Goal: Task Accomplishment & Management: Use online tool/utility

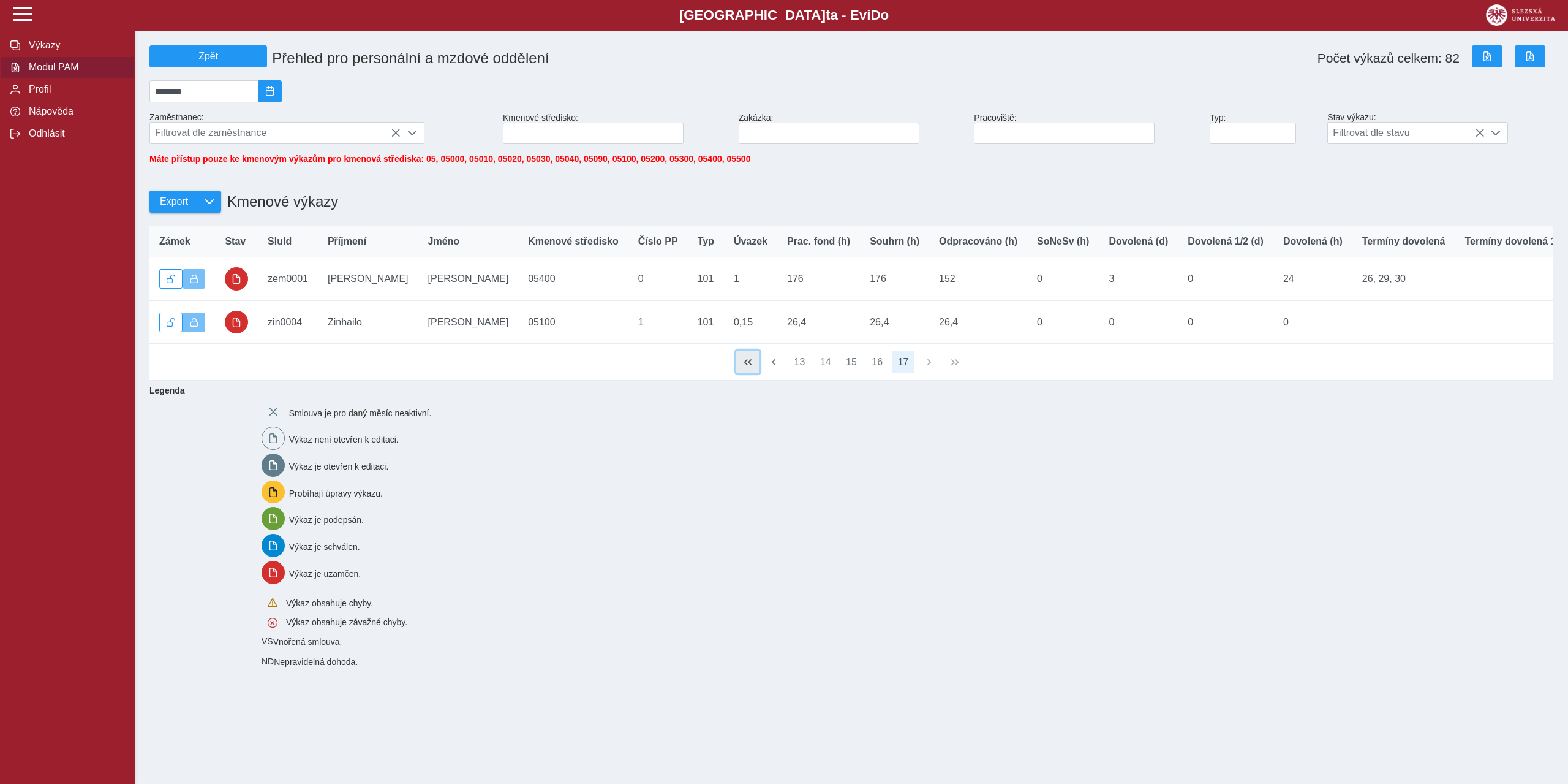
click at [747, 367] on span "button" at bounding box center [748, 362] width 10 height 10
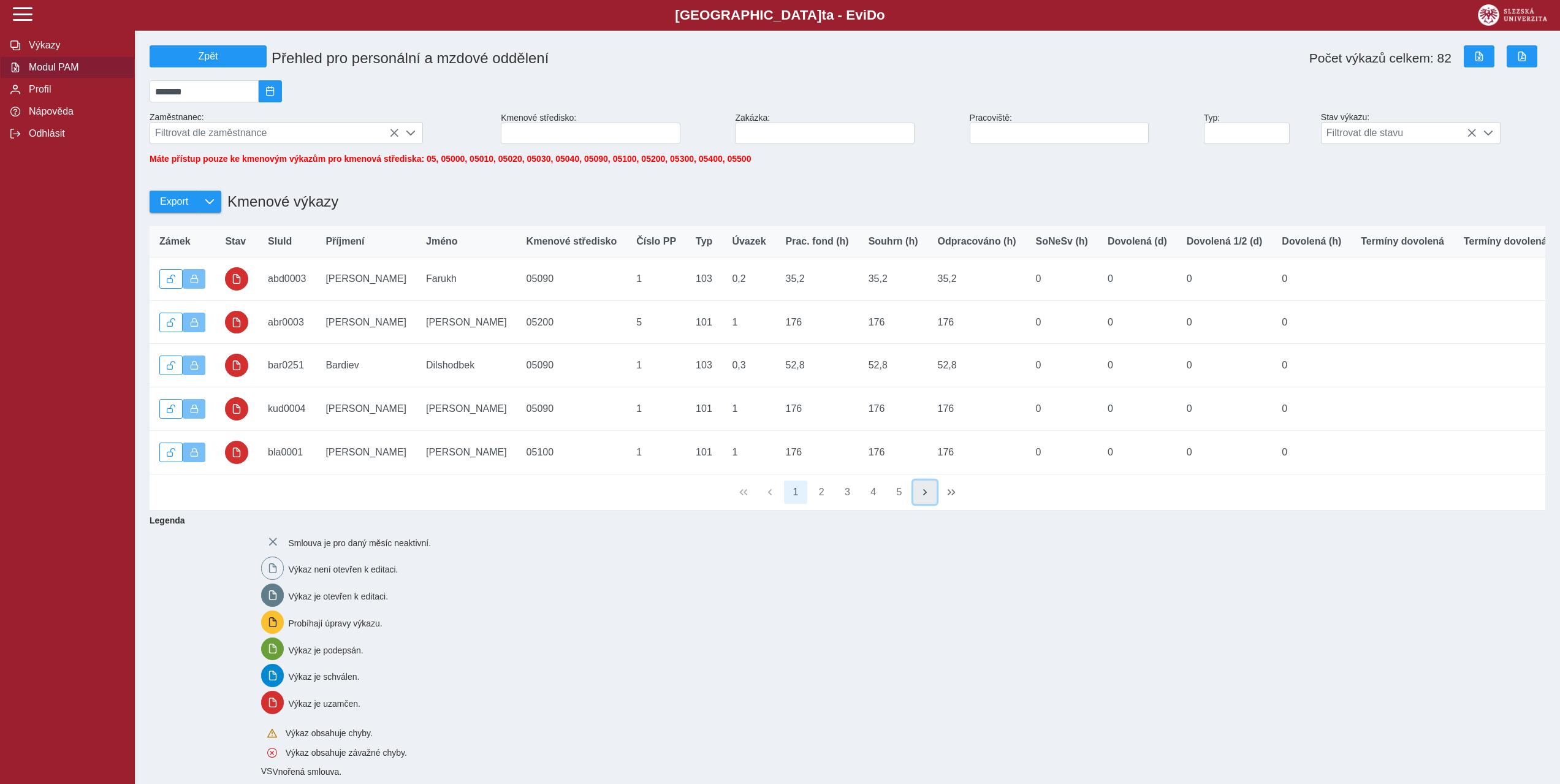
click at [921, 497] on span "button" at bounding box center [925, 492] width 10 height 10
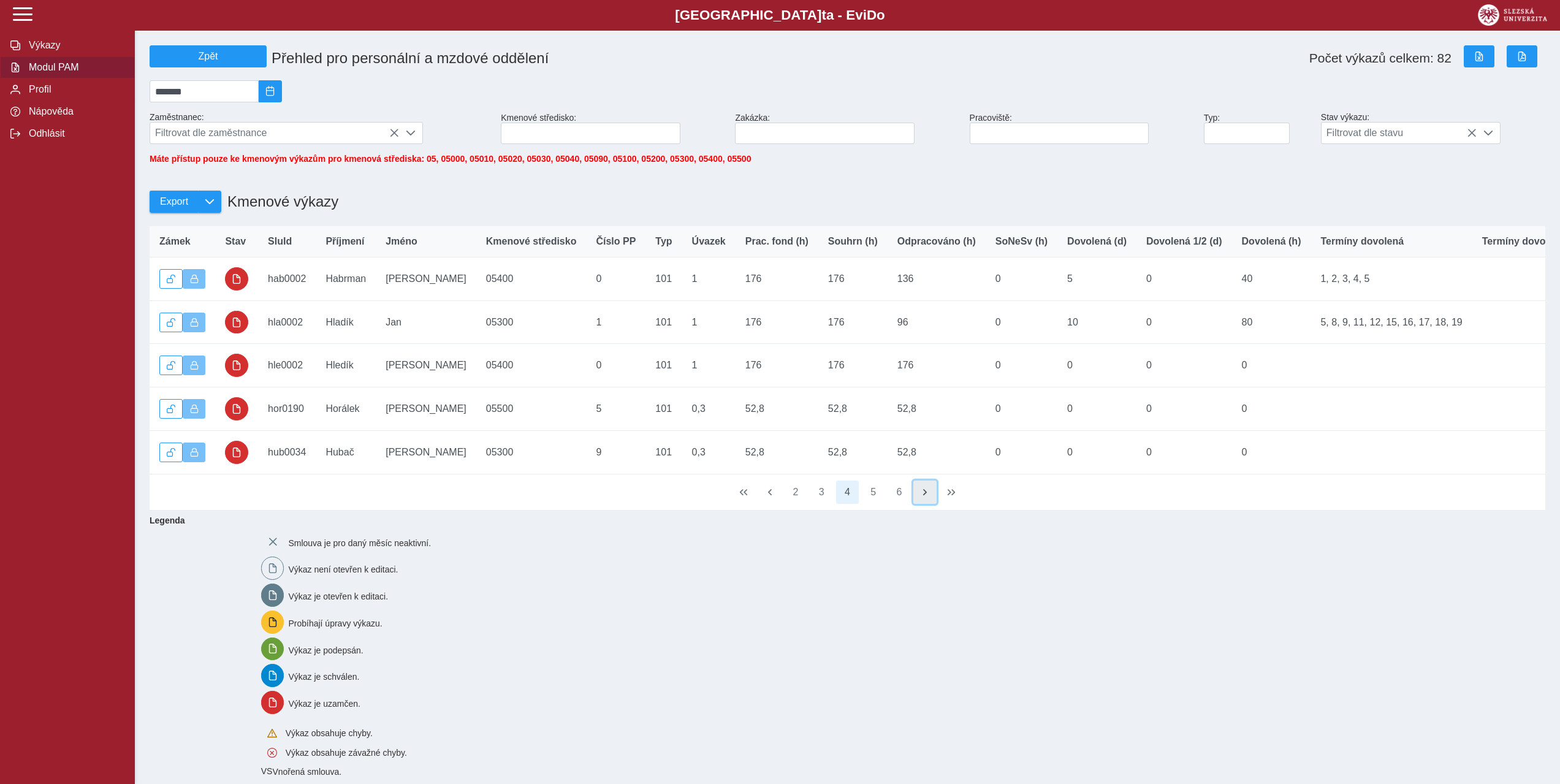
click at [921, 497] on span "button" at bounding box center [925, 492] width 10 height 10
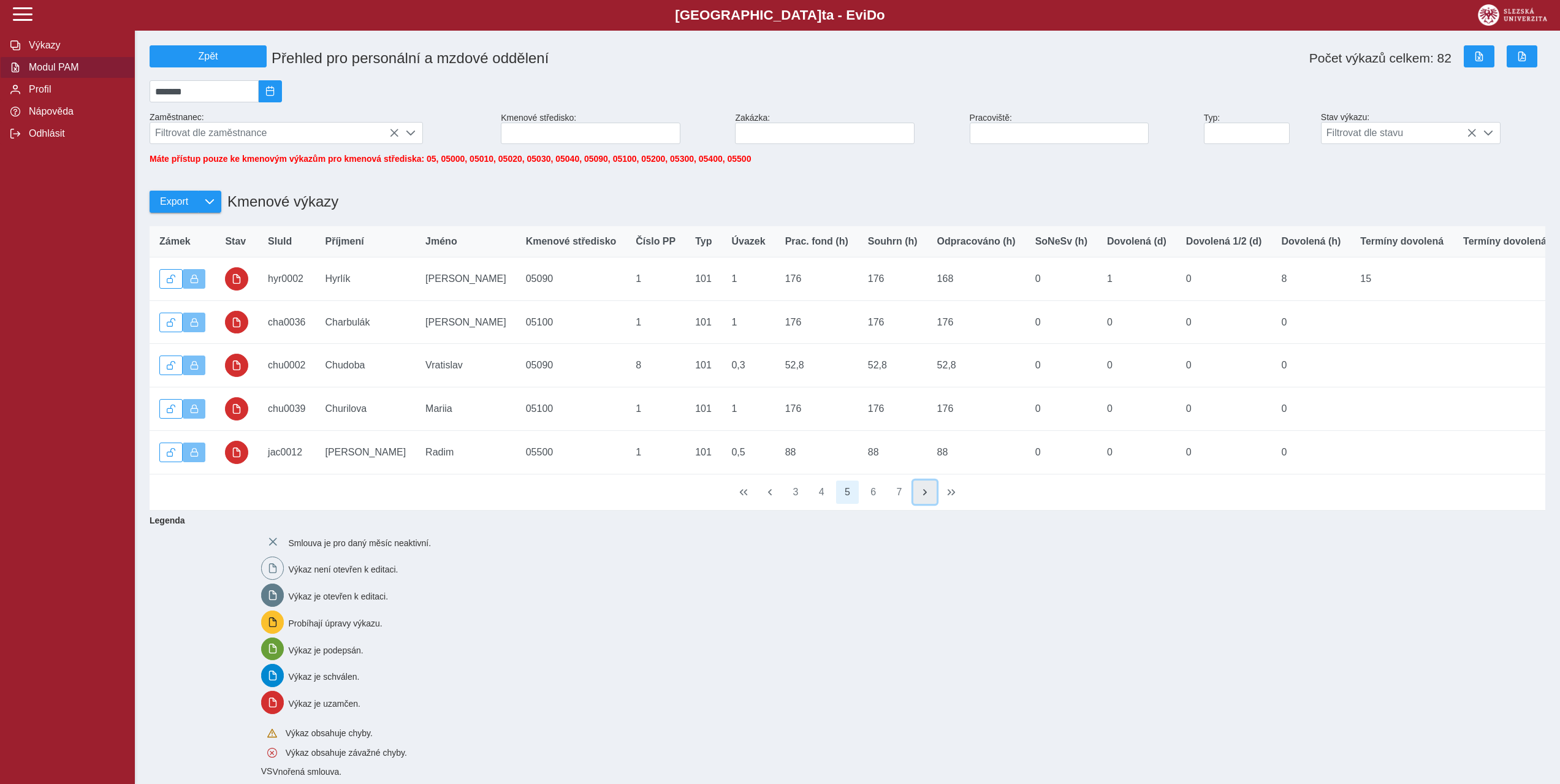
click at [921, 497] on span "button" at bounding box center [925, 492] width 10 height 10
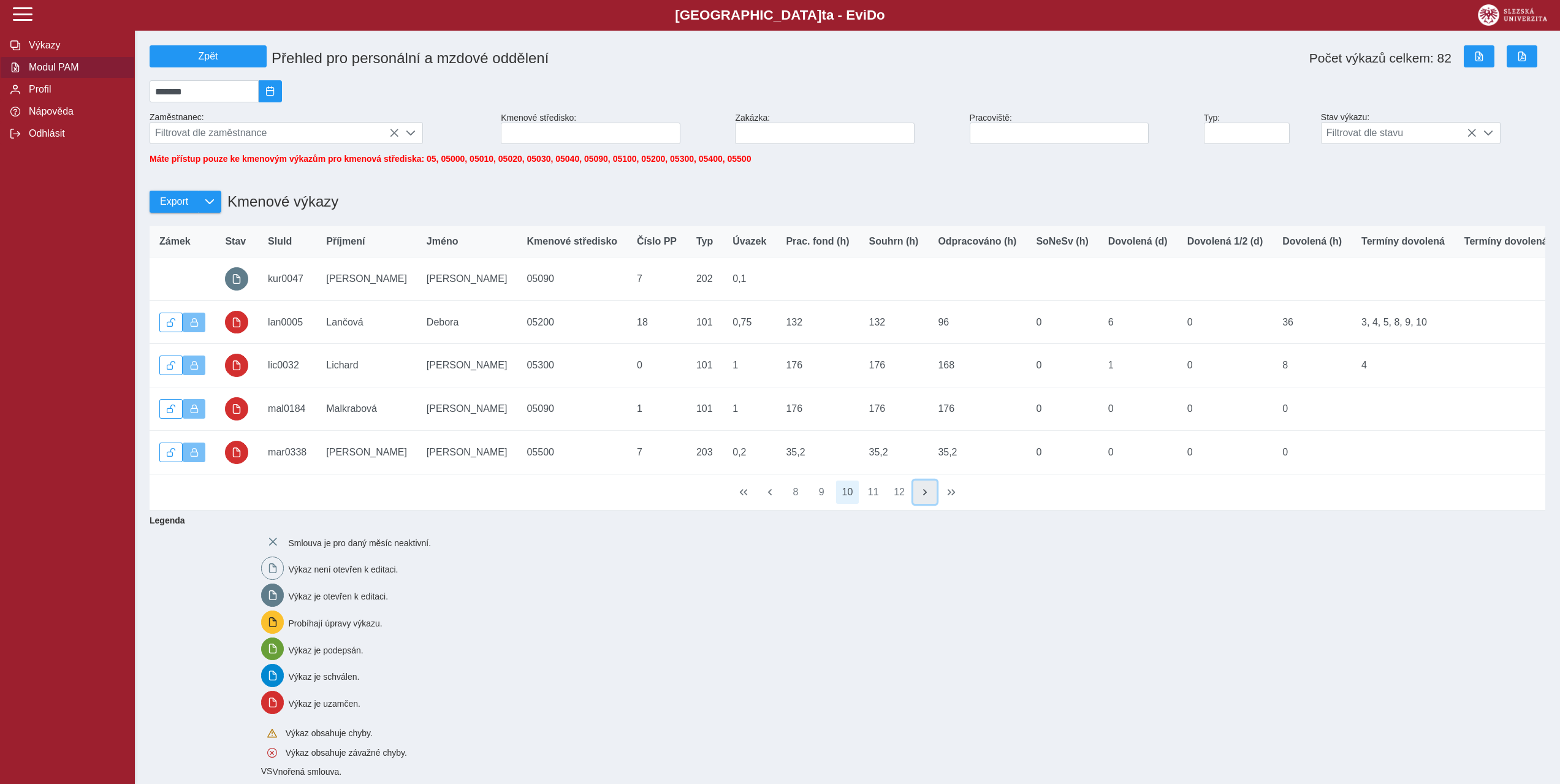
click at [921, 497] on span "button" at bounding box center [925, 492] width 10 height 10
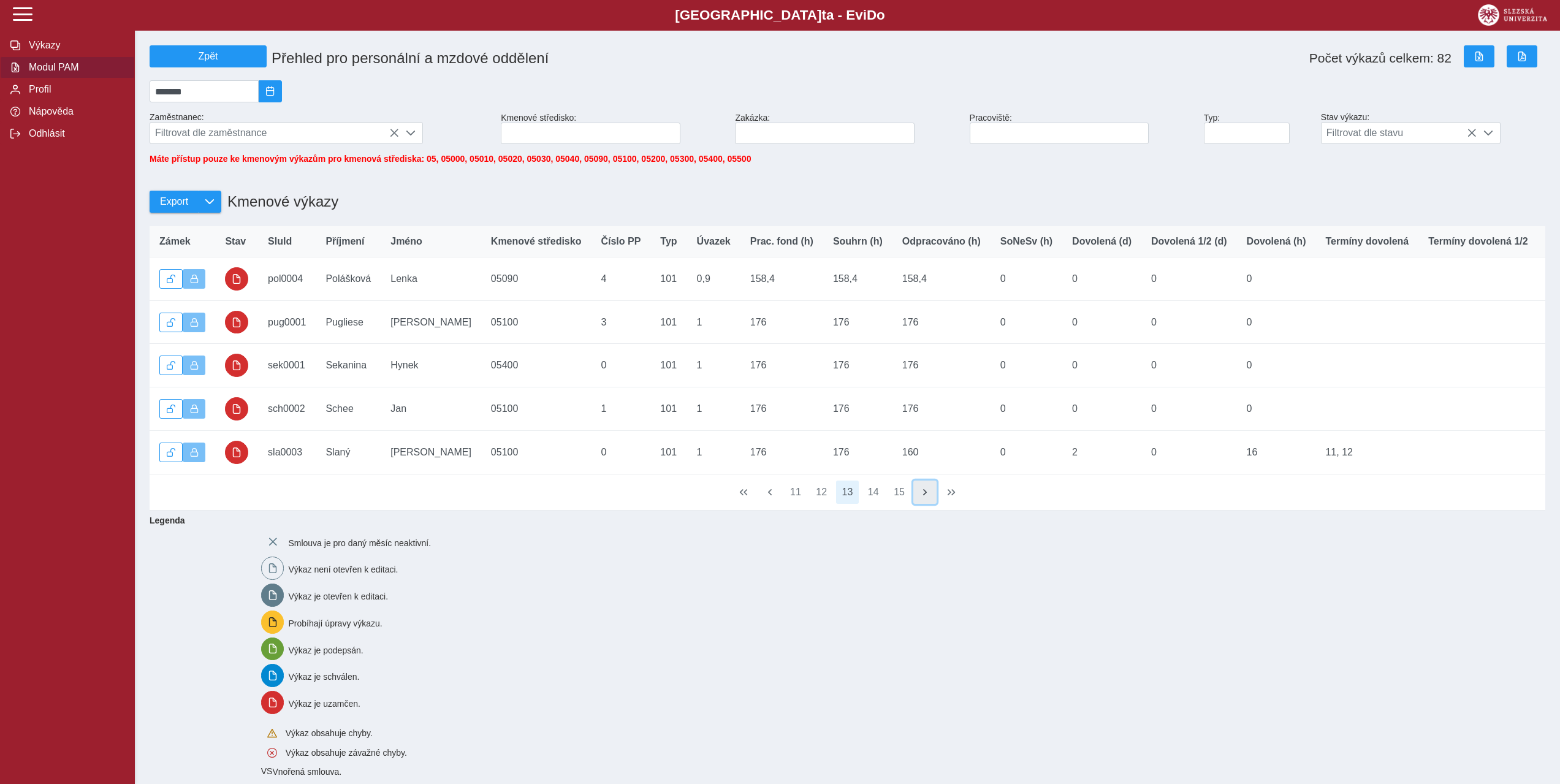
click at [921, 497] on span "button" at bounding box center [925, 492] width 10 height 10
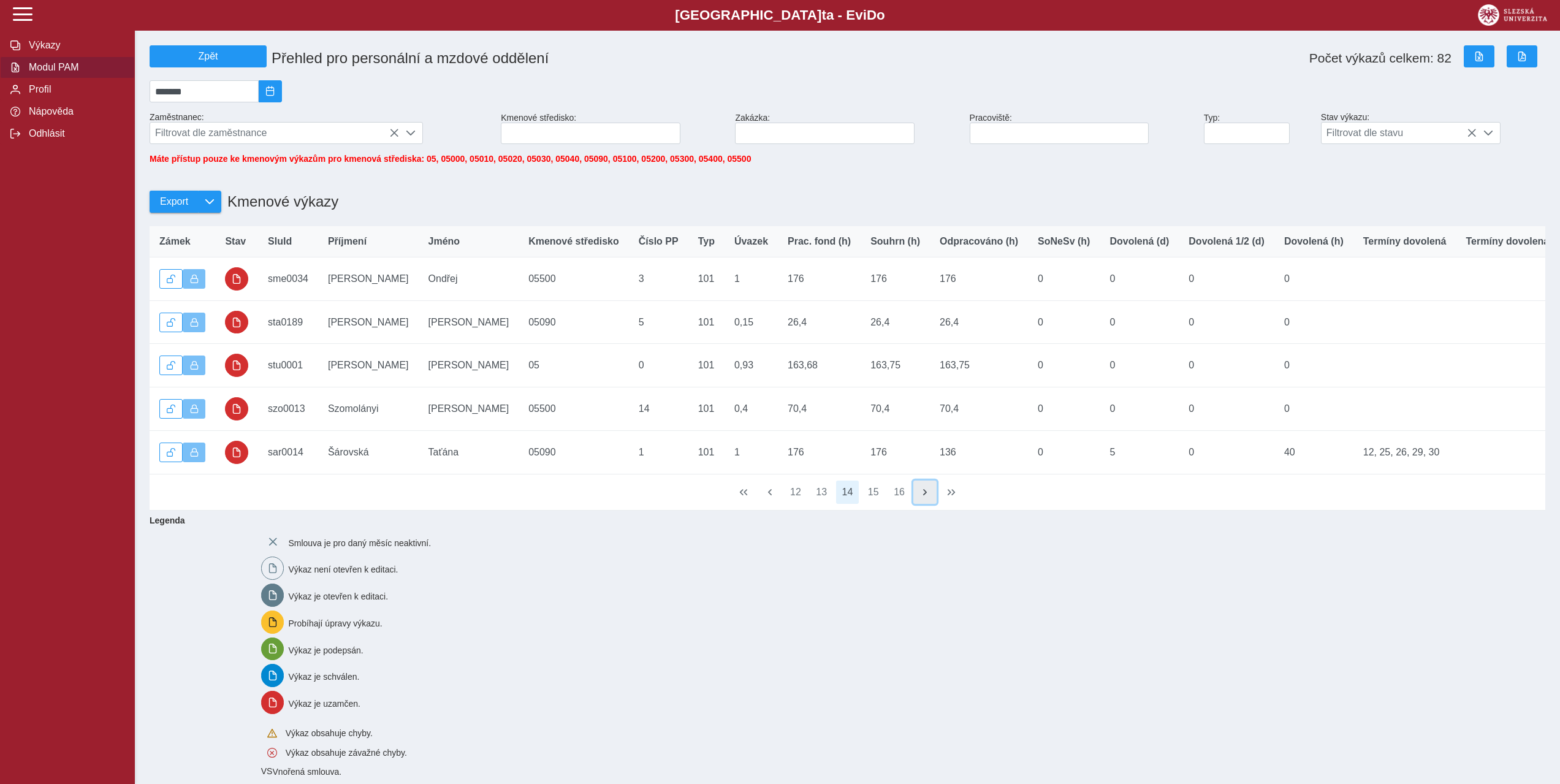
click at [921, 497] on span "button" at bounding box center [925, 492] width 10 height 10
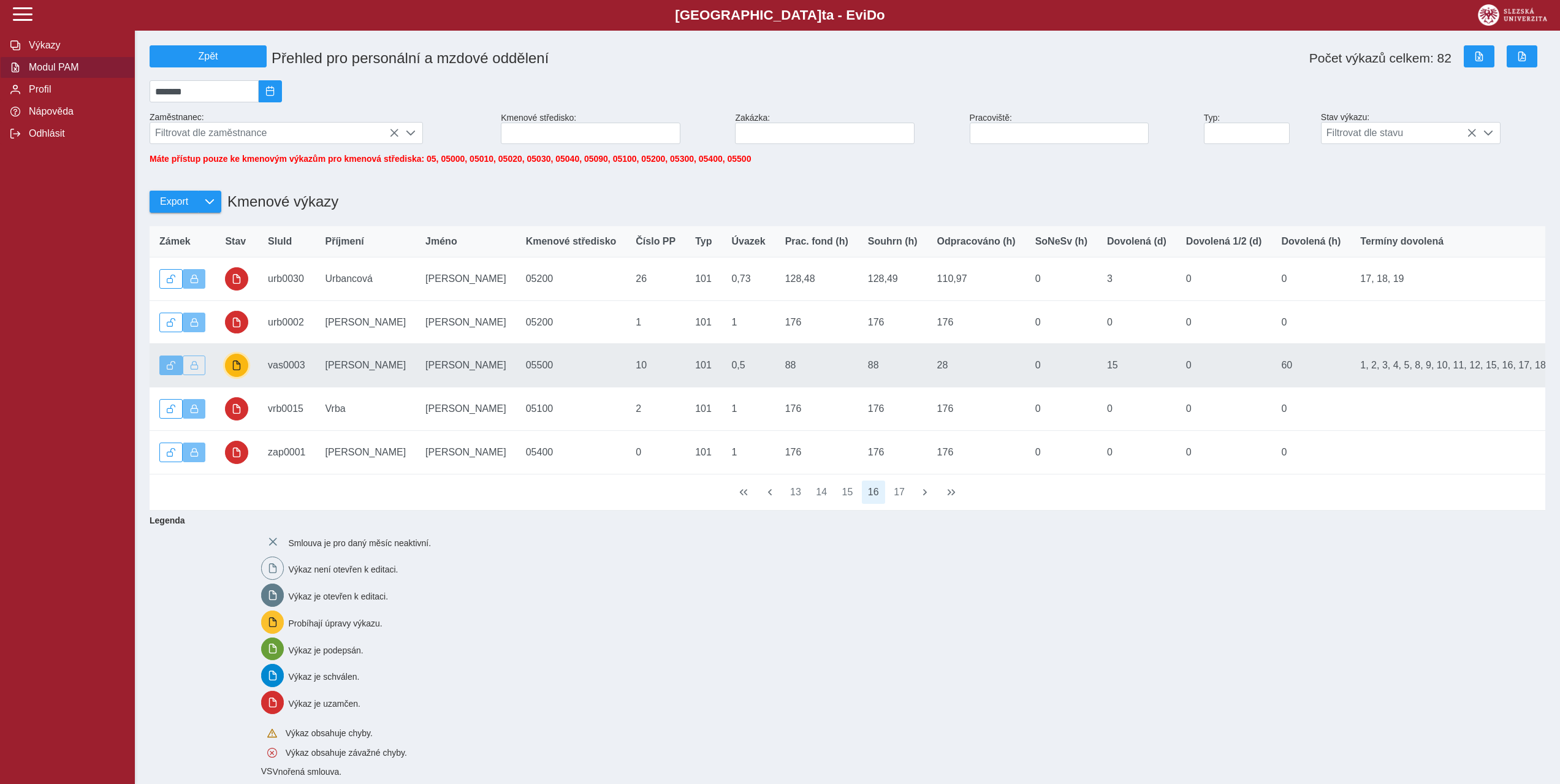
click at [236, 370] on span "button" at bounding box center [236, 365] width 10 height 10
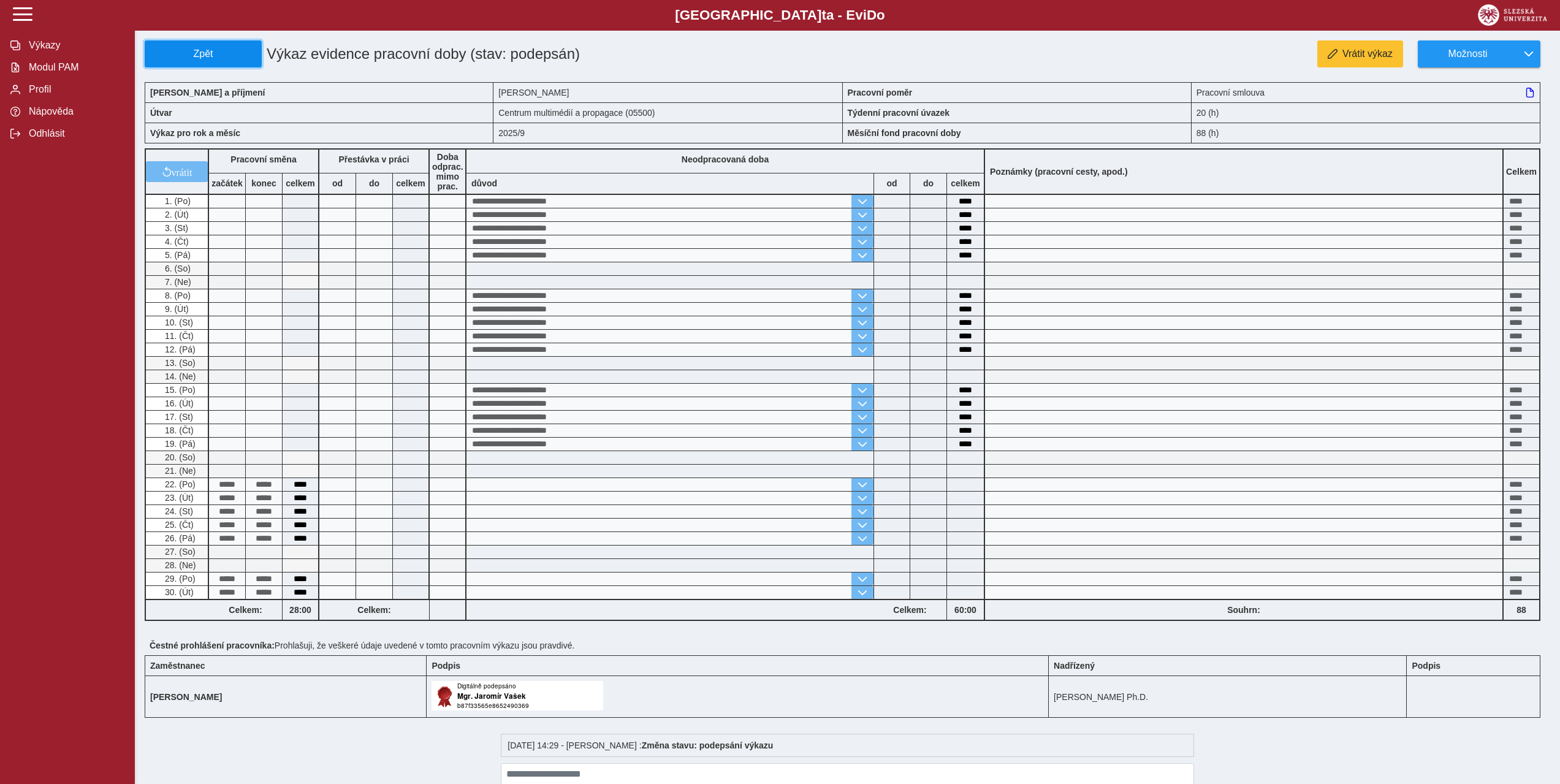
click at [213, 49] on span "Zpět" at bounding box center [203, 53] width 107 height 11
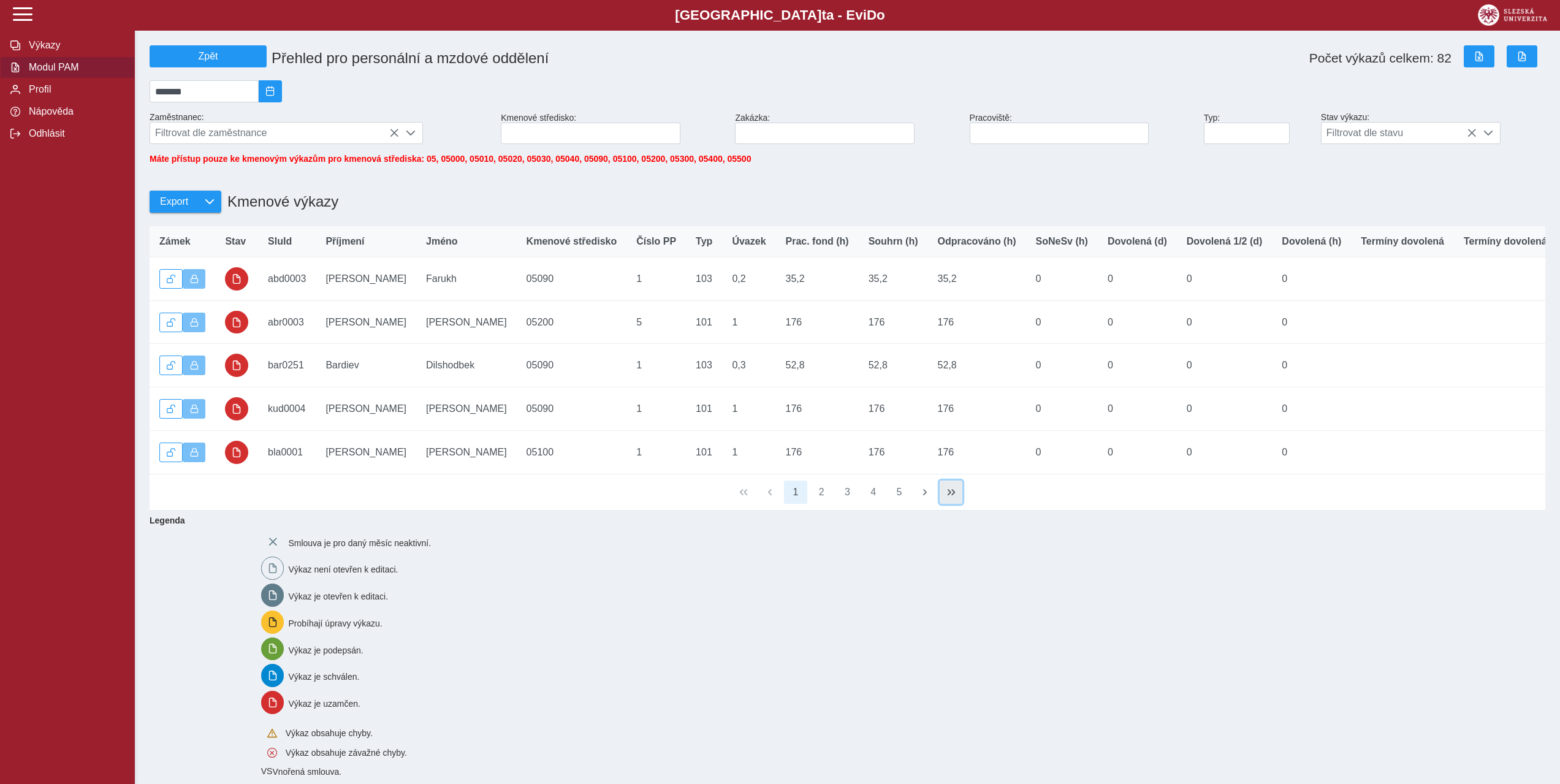
click at [952, 497] on span "button" at bounding box center [951, 492] width 10 height 10
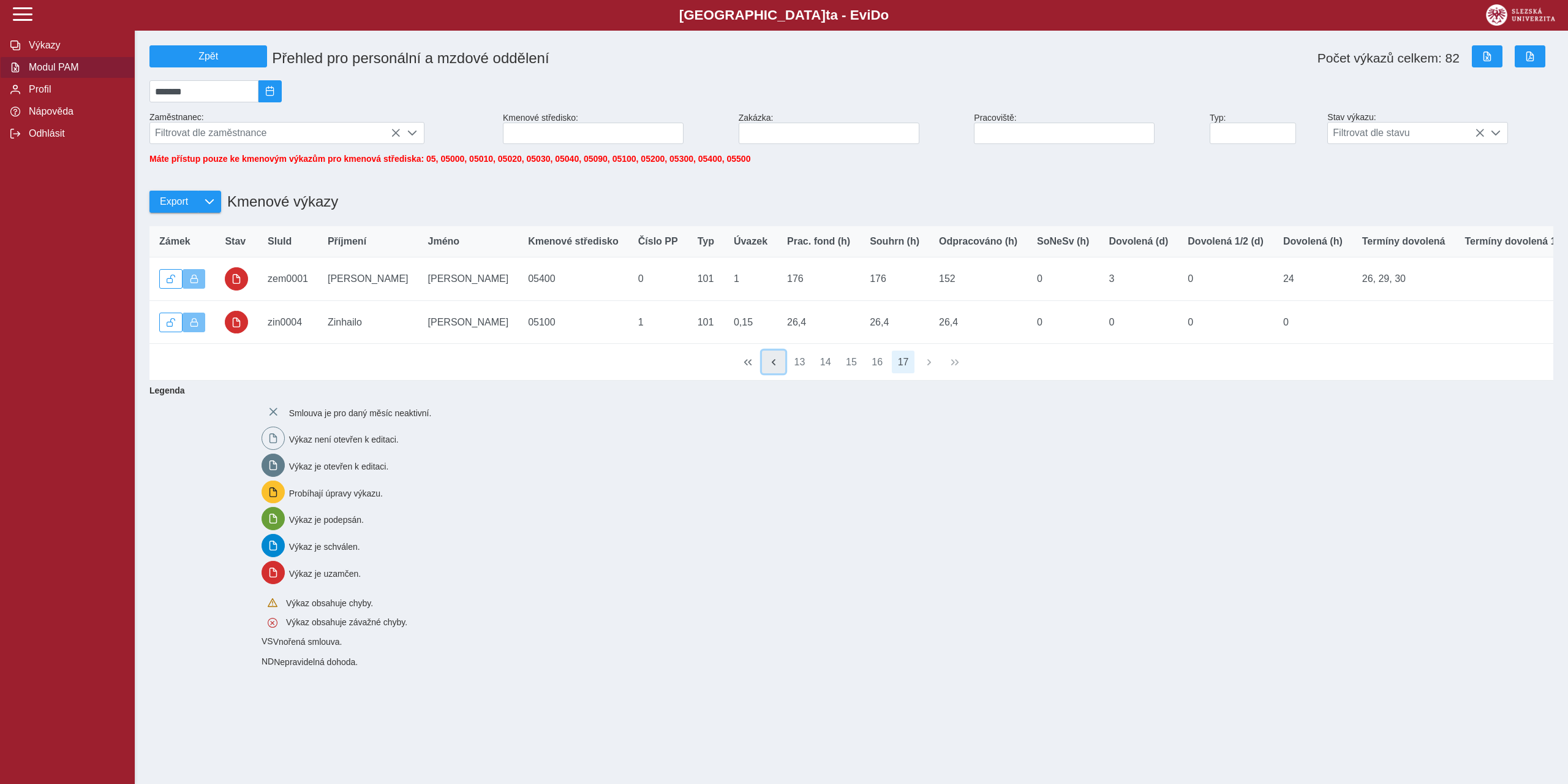
click at [769, 367] on span "button" at bounding box center [773, 362] width 10 height 10
